Goal: Task Accomplishment & Management: Manage account settings

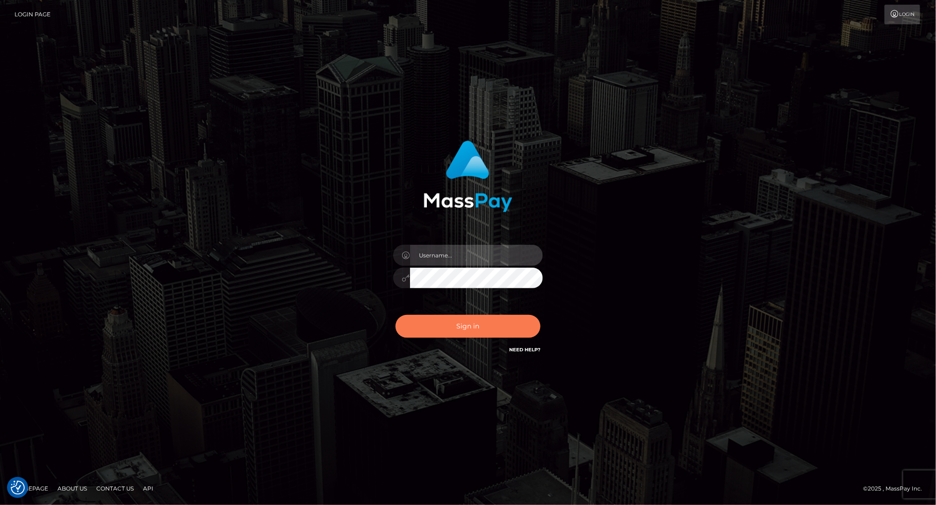
type input "Lovely.Compio"
drag, startPoint x: 449, startPoint y: 328, endPoint x: 444, endPoint y: 333, distance: 7.3
click at [449, 328] on button "Sign in" at bounding box center [467, 326] width 145 height 23
type input "Lovely.Compio"
click at [491, 327] on button "Sign in" at bounding box center [467, 326] width 145 height 23
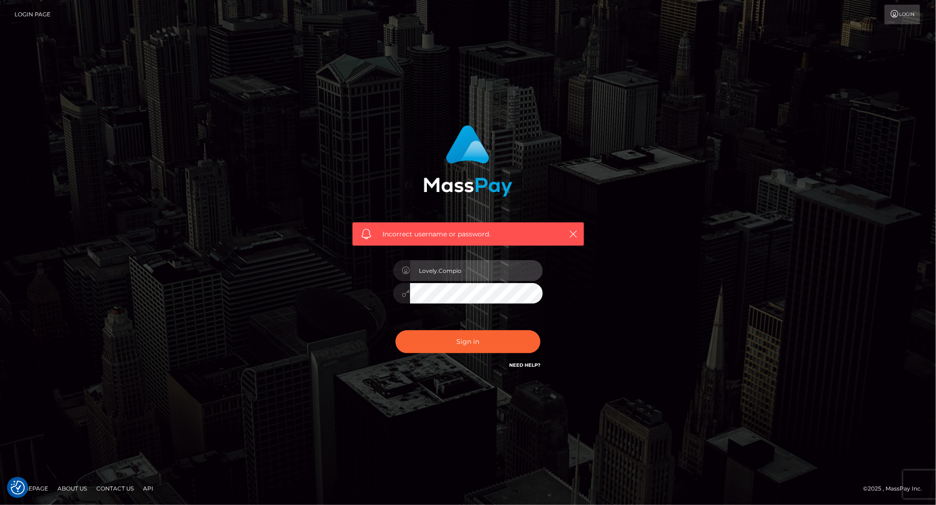
type input "lovely.vip"
click at [435, 333] on button "Sign in" at bounding box center [467, 341] width 145 height 23
type input "Lovely.Compio"
click at [486, 271] on input "Lovely.Compio" at bounding box center [476, 270] width 133 height 21
click at [449, 341] on button "Sign in" at bounding box center [467, 341] width 145 height 23
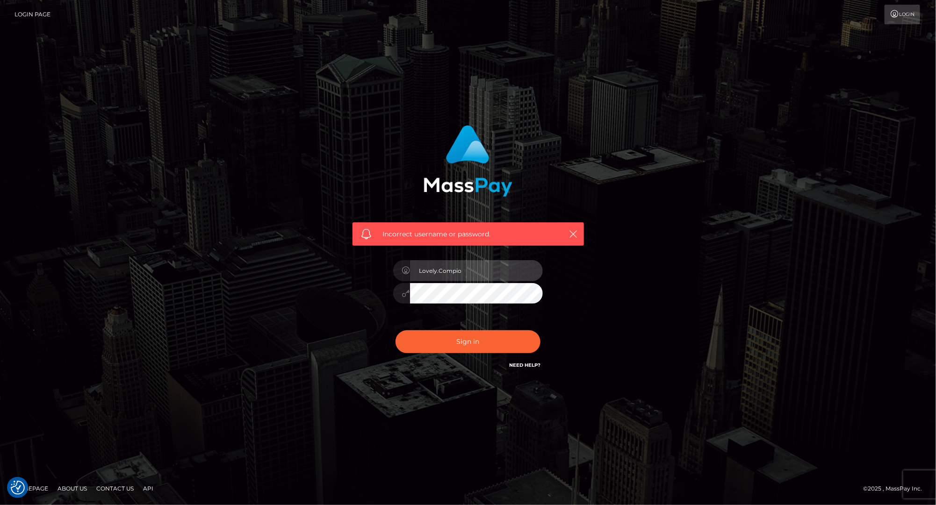
click at [499, 264] on input "Lovely.Compio" at bounding box center [476, 270] width 133 height 21
type input "lovely.vip"
click at [441, 345] on button "Sign in" at bounding box center [467, 341] width 145 height 23
